Goal: Transaction & Acquisition: Purchase product/service

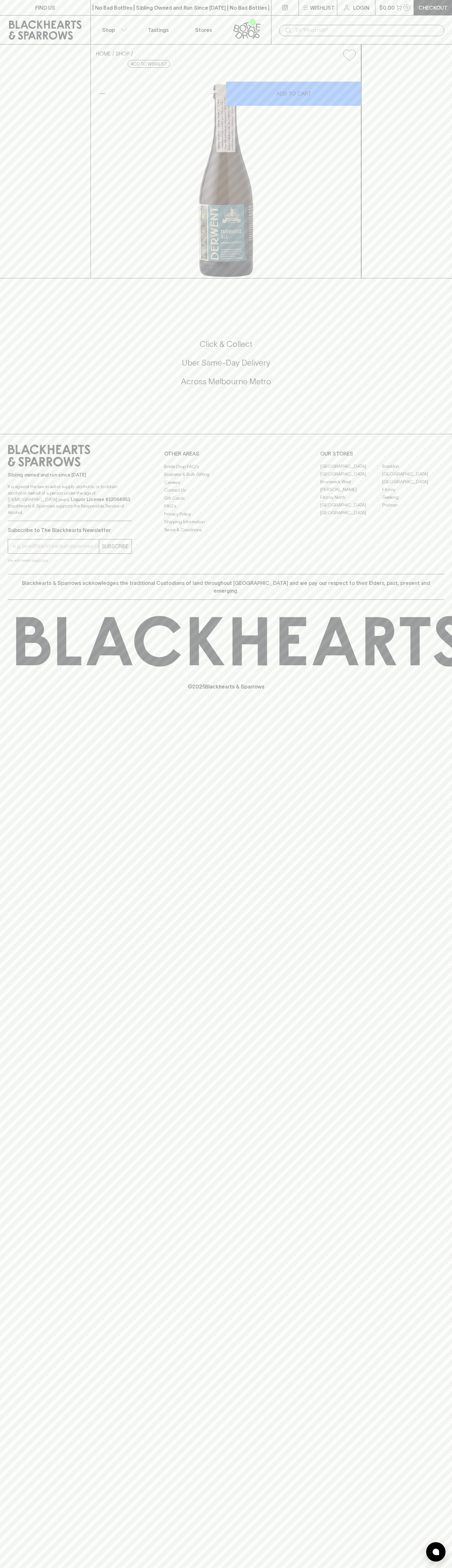
click at [445, 30] on div "​" at bounding box center [361, 30] width 181 height 29
click at [426, 105] on div "HOME SHOP Two Metre Tall Derwent Aromatic Spelt Ale $14.00 Add to wishlist 10% …" at bounding box center [226, 161] width 452 height 234
click at [241, 1567] on html "FIND US | No Bad Bottles | Sibling Owned and Run Since [DATE] | No Bad Bottles …" at bounding box center [226, 784] width 452 height 1568
click at [16, 1512] on div "FIND US | No Bad Bottles | Sibling Owned and Run Since [DATE] | No Bad Bottles …" at bounding box center [226, 784] width 452 height 1568
